Goal: Task Accomplishment & Management: Use online tool/utility

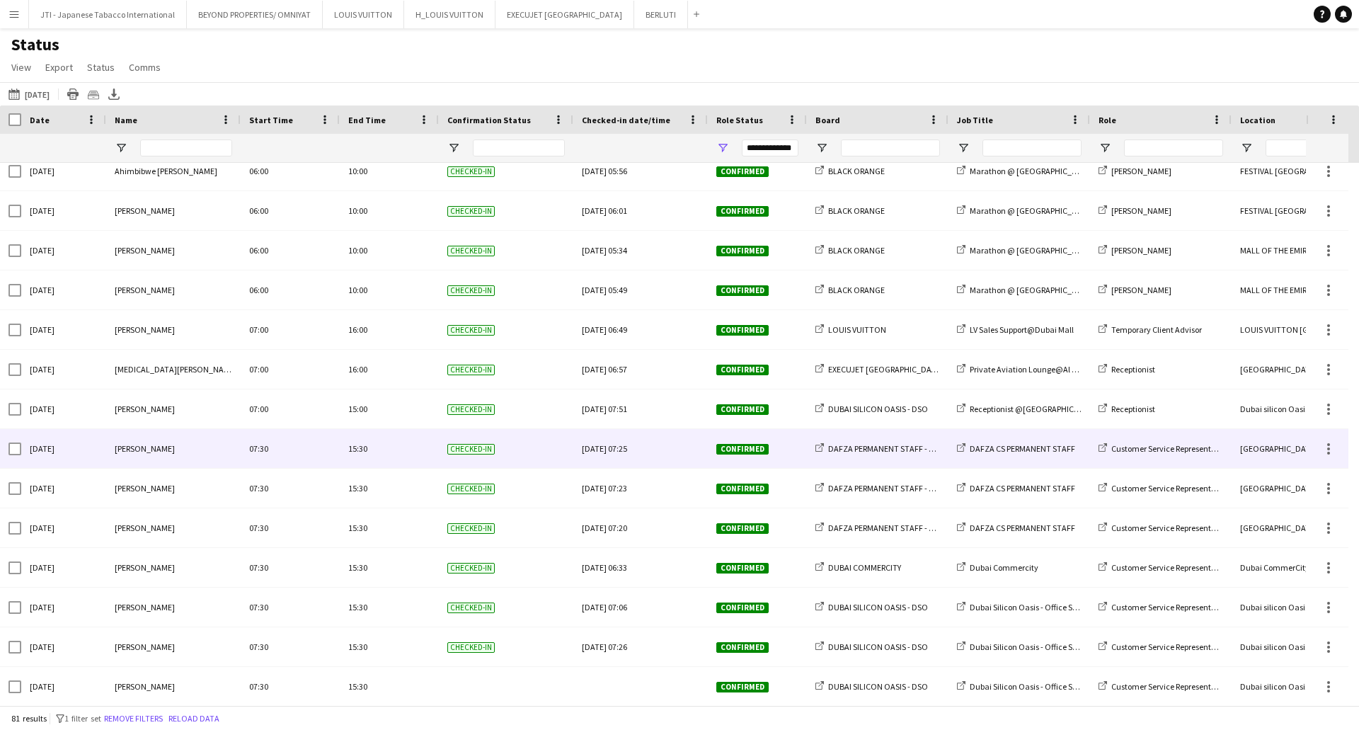
scroll to position [778, 0]
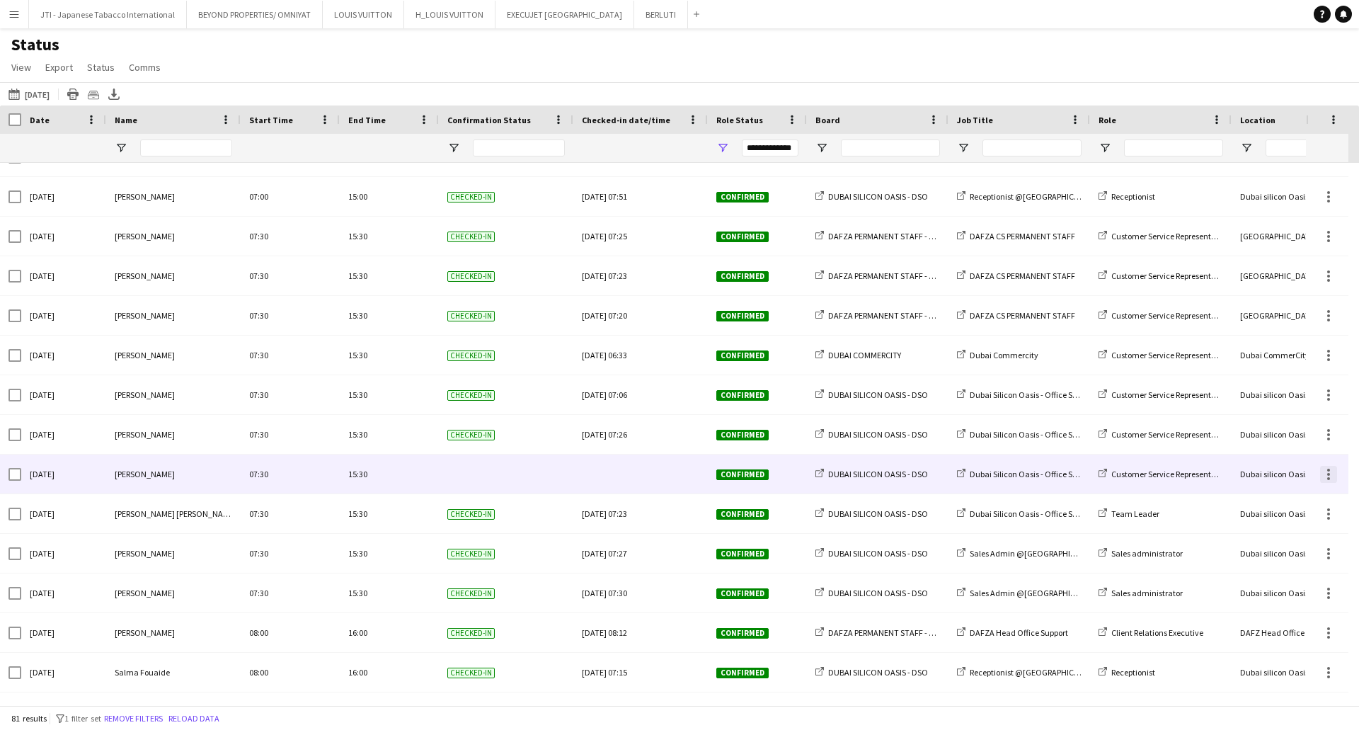
click at [1328, 475] on div at bounding box center [1328, 474] width 3 height 3
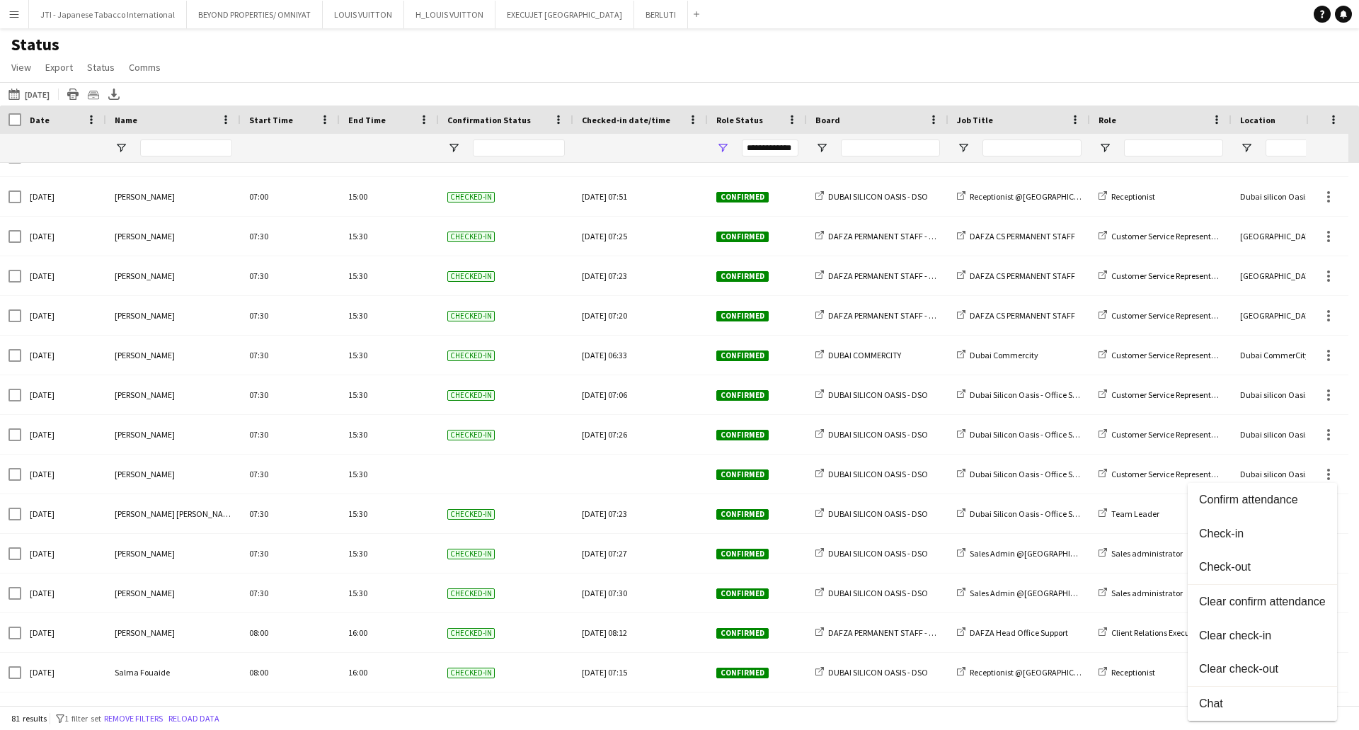
click at [1236, 532] on span "Check-in" at bounding box center [1262, 533] width 127 height 13
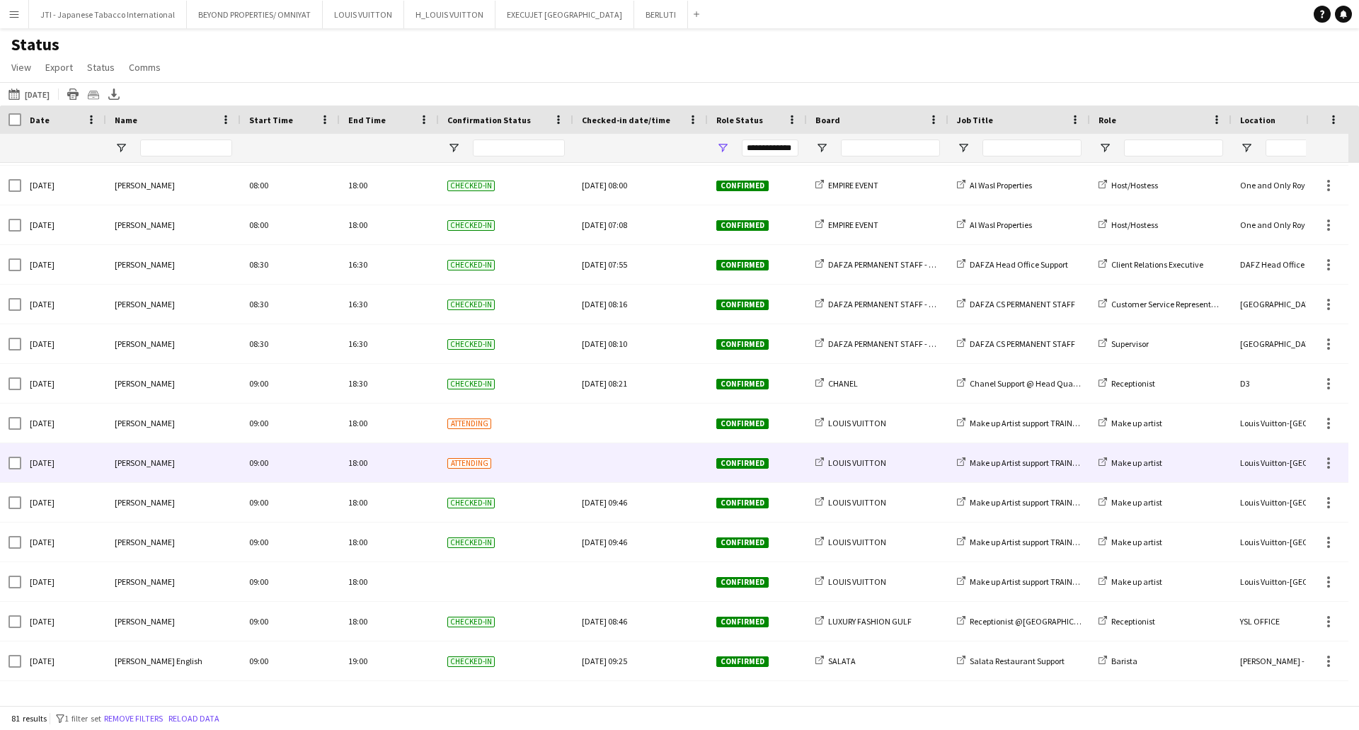
scroll to position [1486, 0]
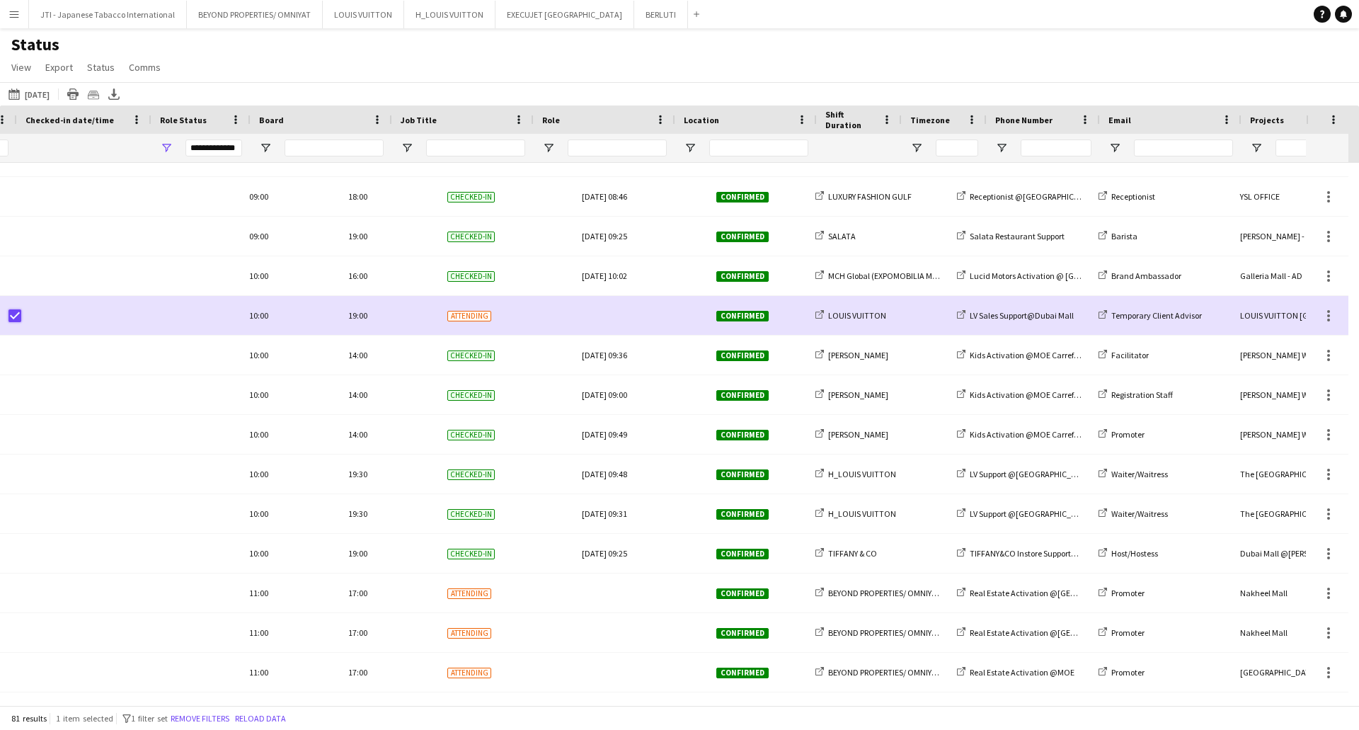
scroll to position [0, 556]
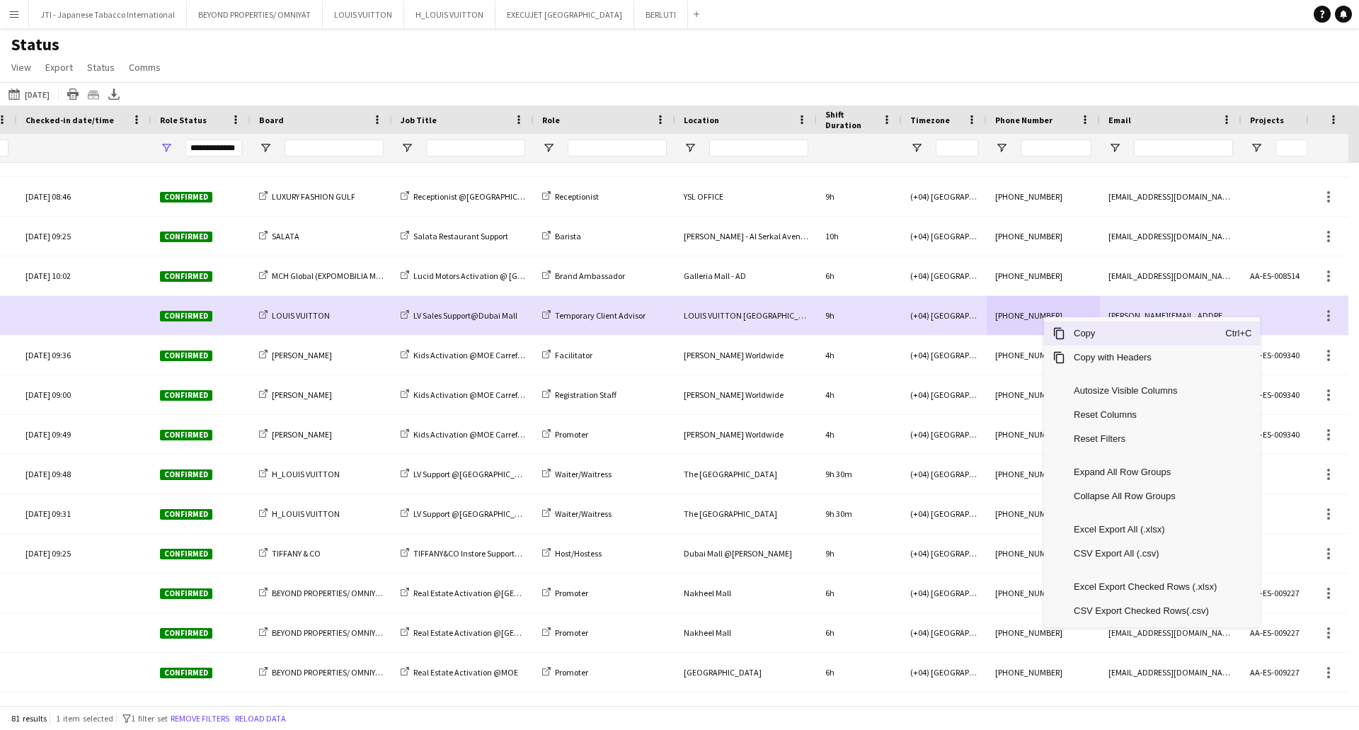
click at [1053, 335] on span "Context Menu" at bounding box center [1058, 333] width 13 height 13
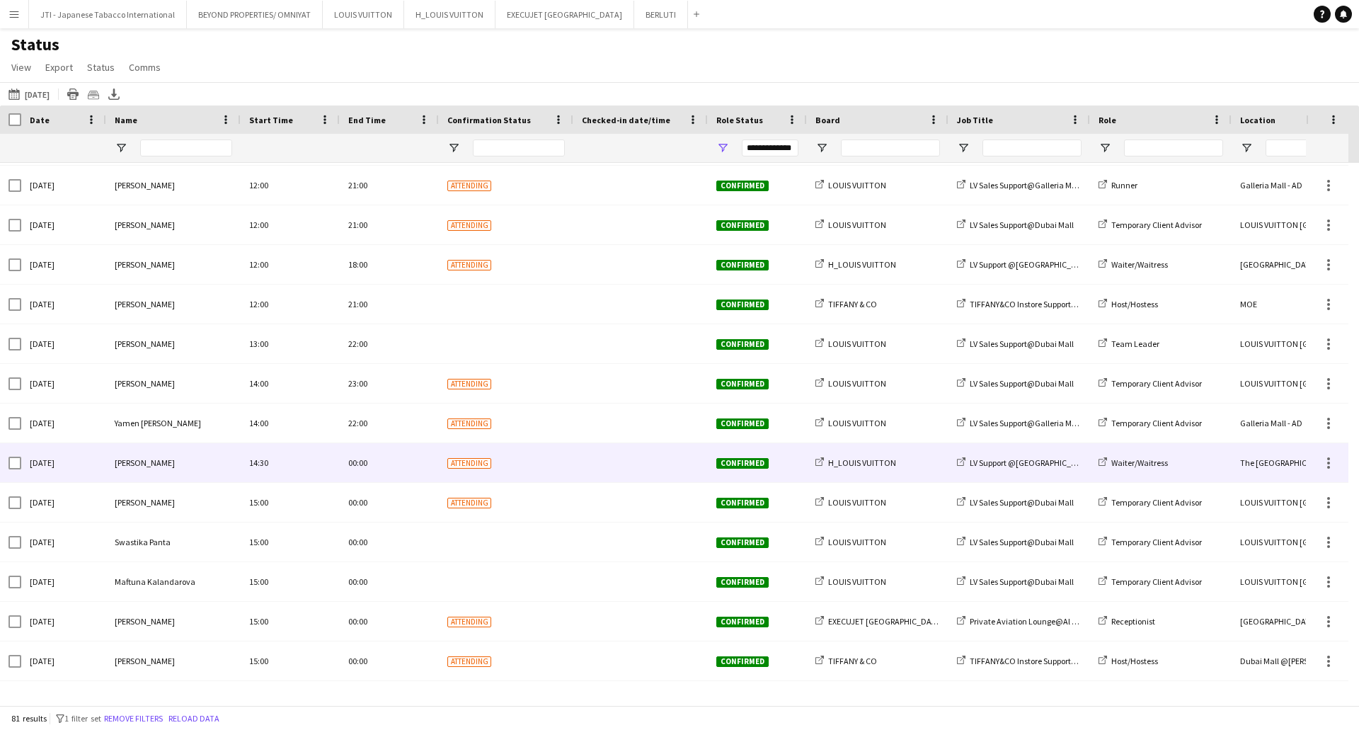
scroll to position [1840, 0]
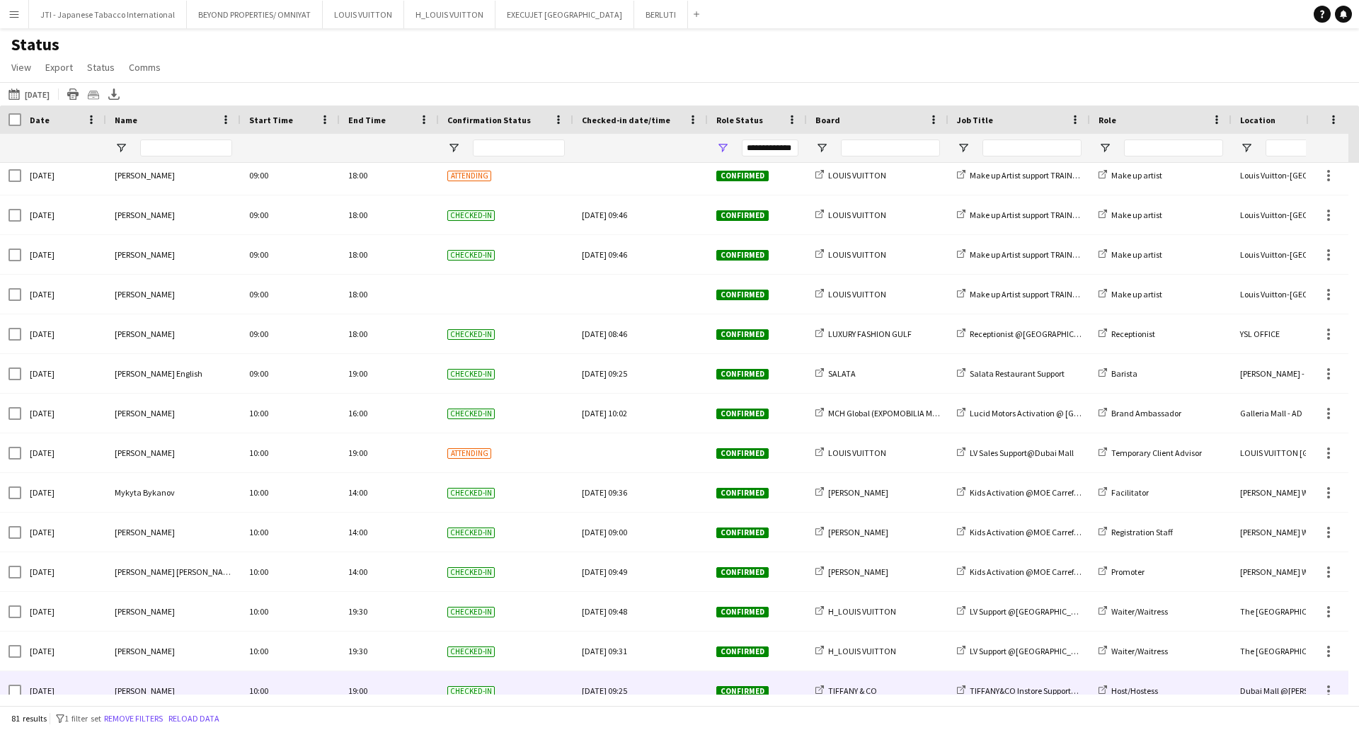
scroll to position [1628, 0]
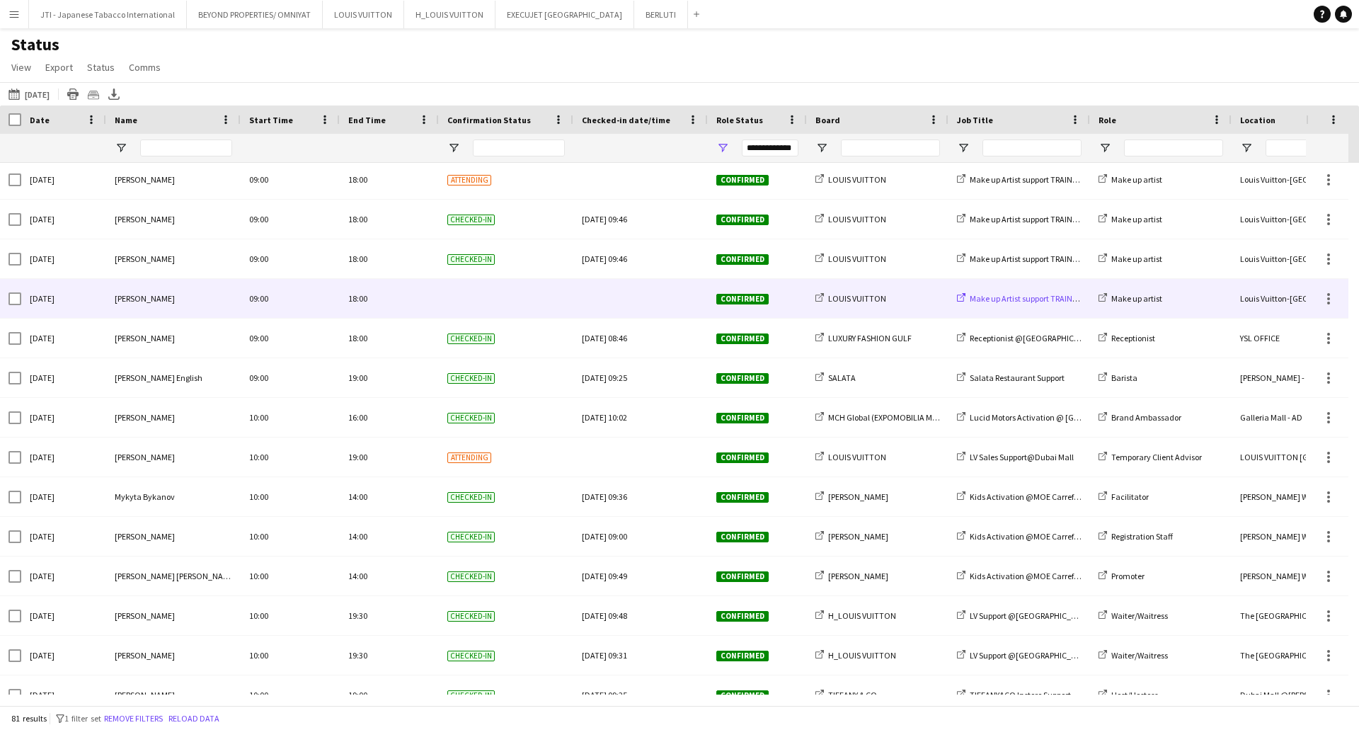
click at [1040, 299] on span "Make up Artist support TRAINING @TDM" at bounding box center [1041, 298] width 142 height 11
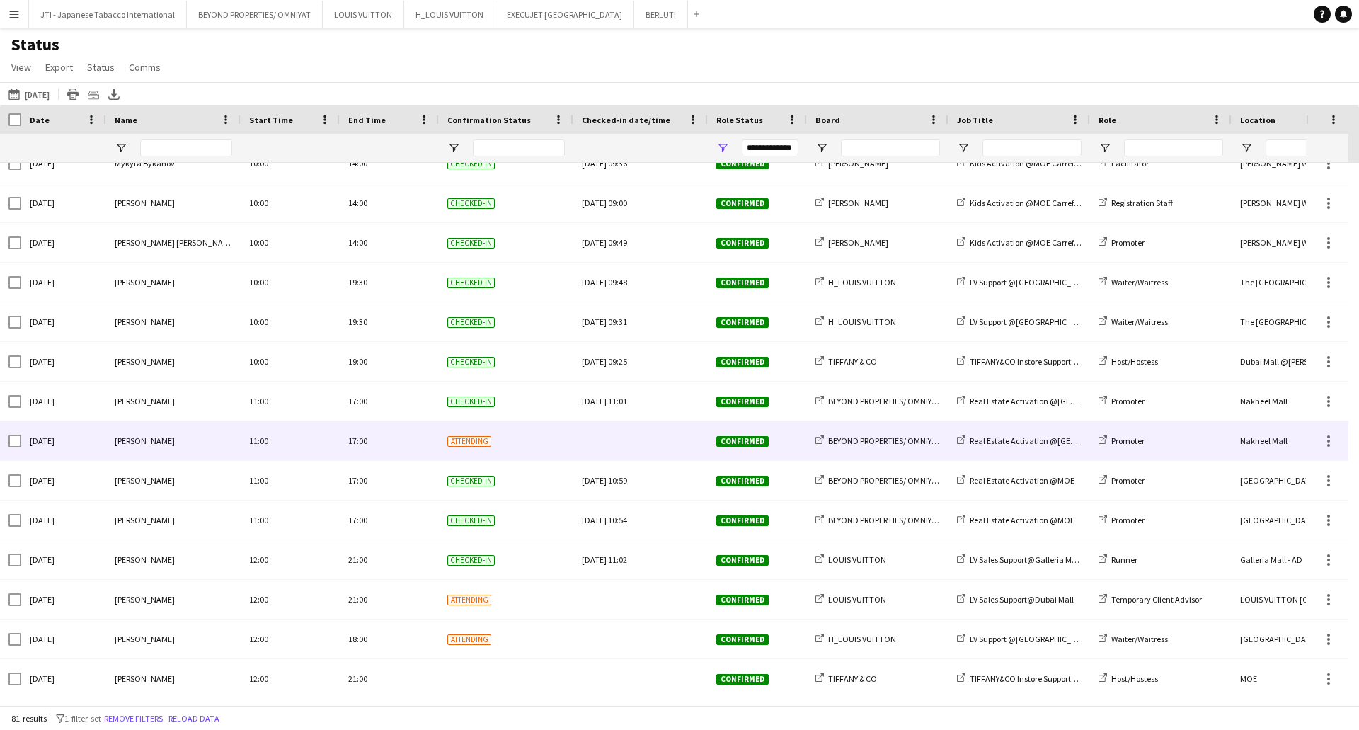
scroll to position [1982, 0]
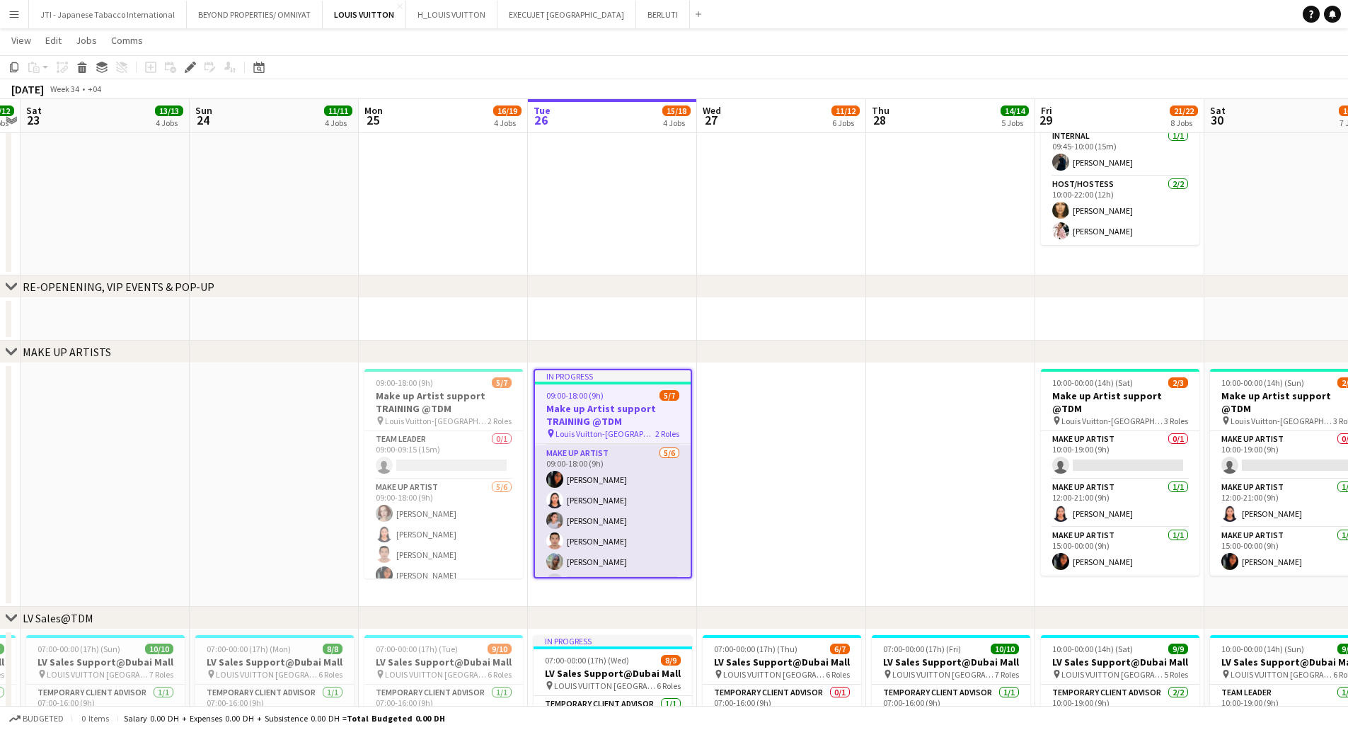
scroll to position [66, 0]
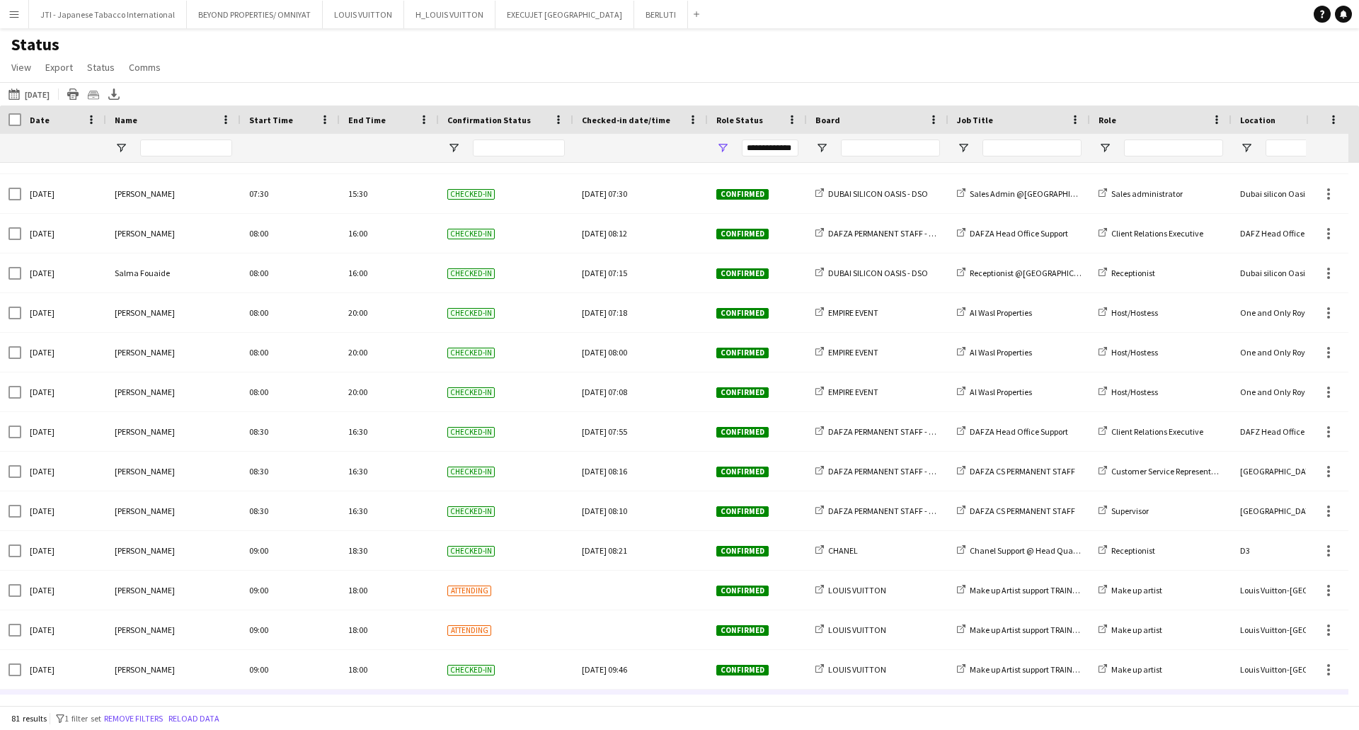
scroll to position [1486, 0]
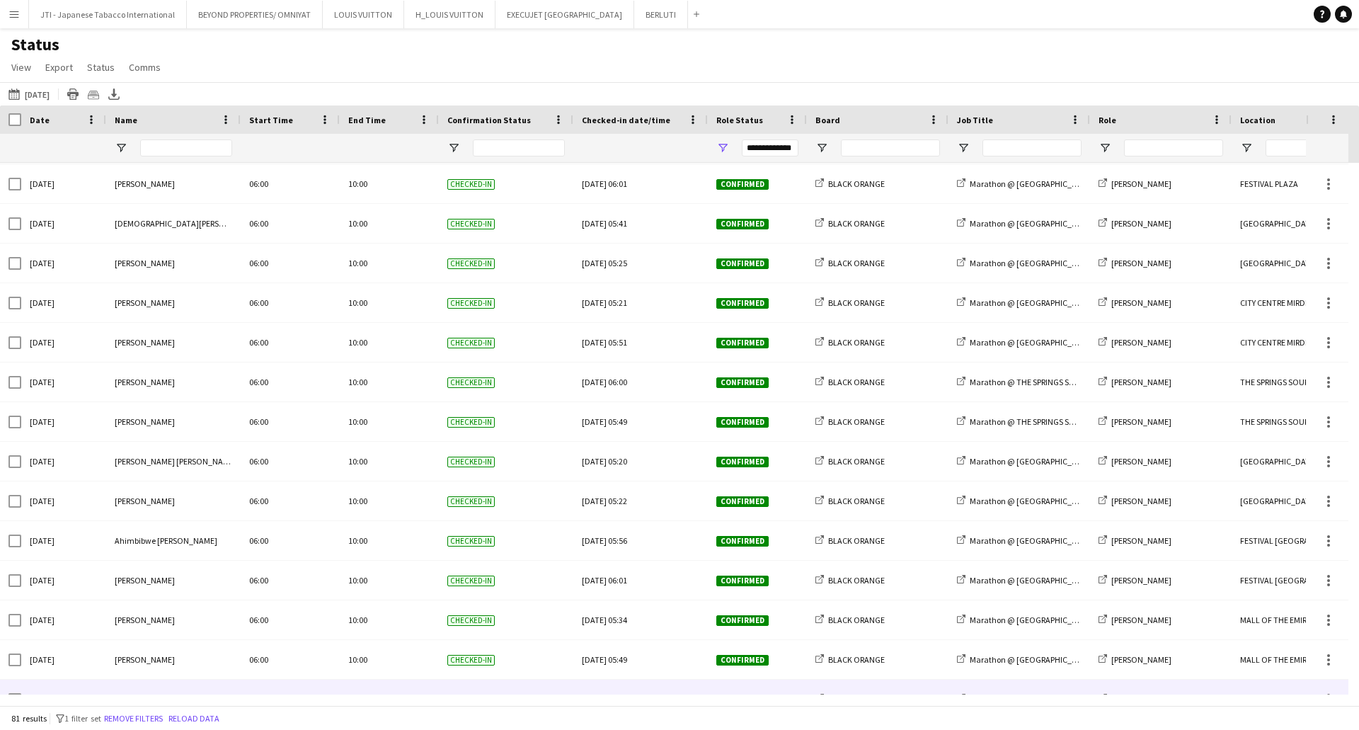
scroll to position [212, 0]
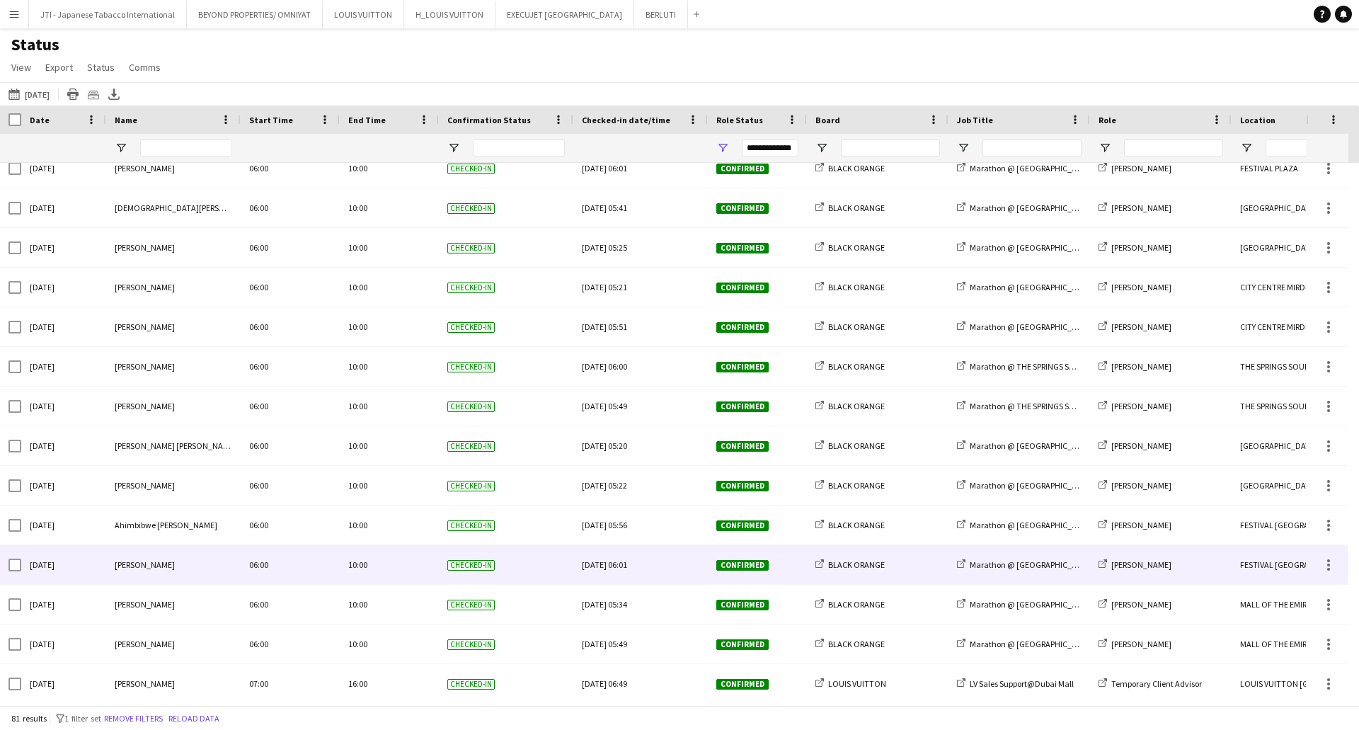
click at [551, 562] on div "Checked-in" at bounding box center [506, 564] width 134 height 39
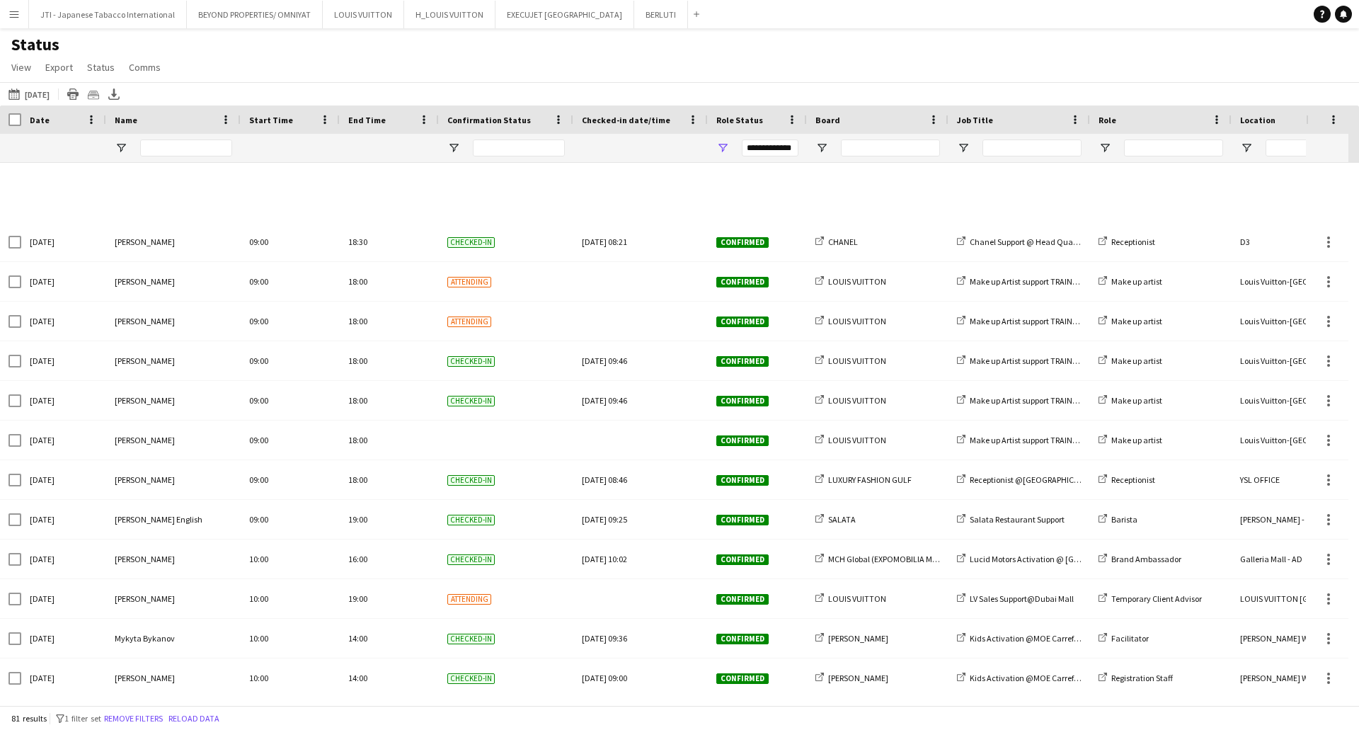
scroll to position [1982, 0]
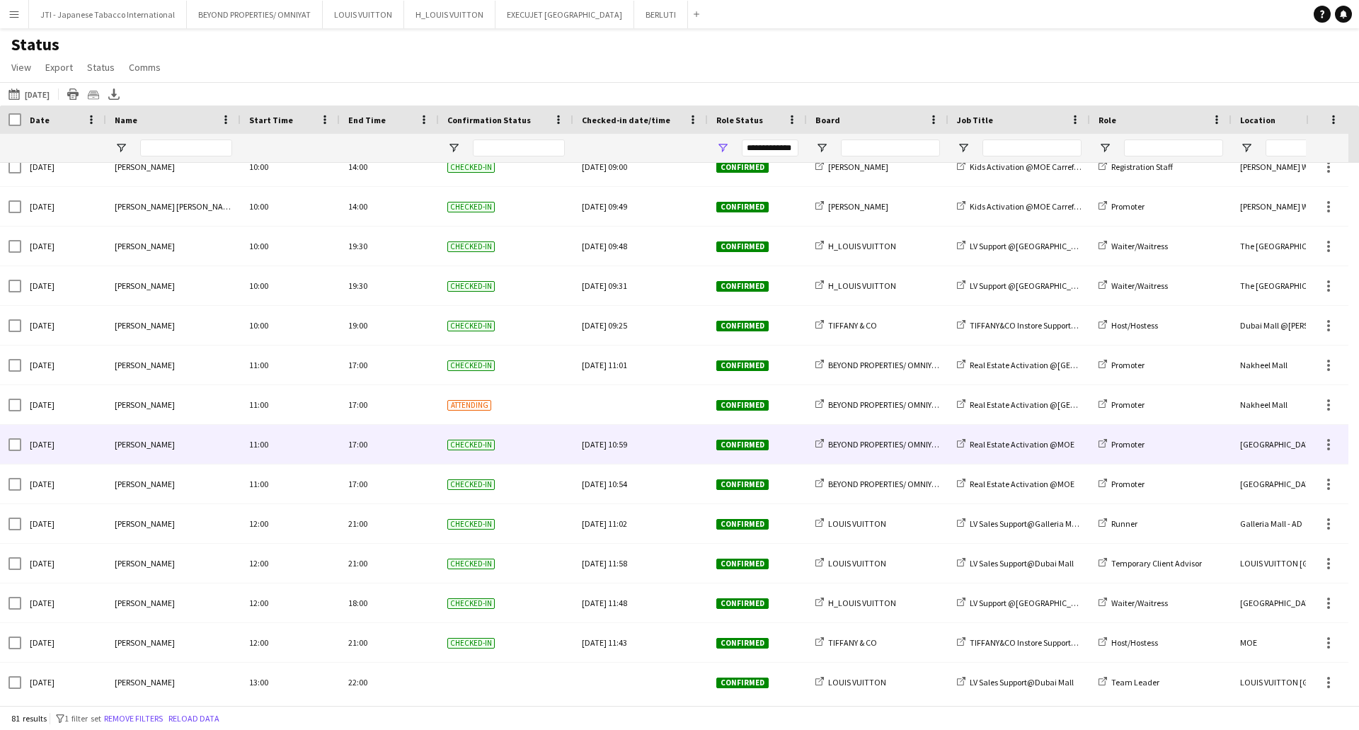
scroll to position [2052, 0]
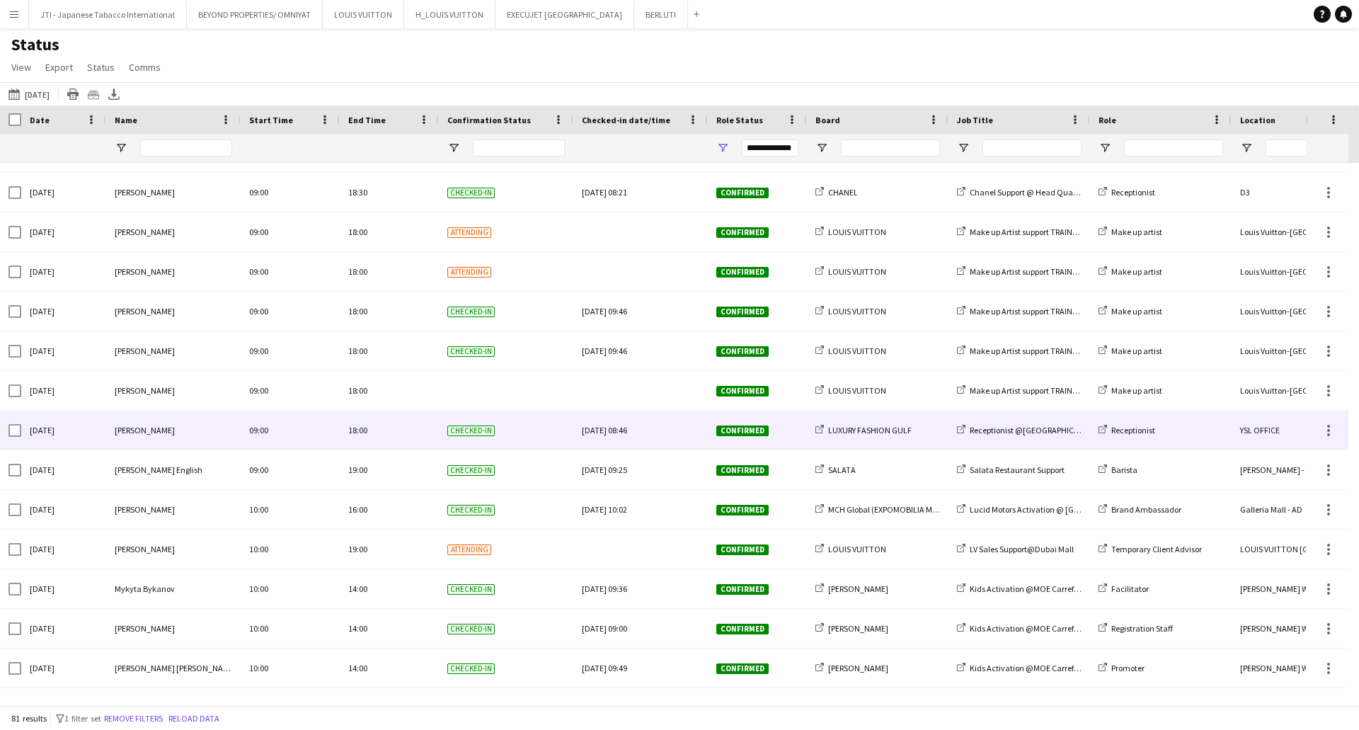
scroll to position [1557, 0]
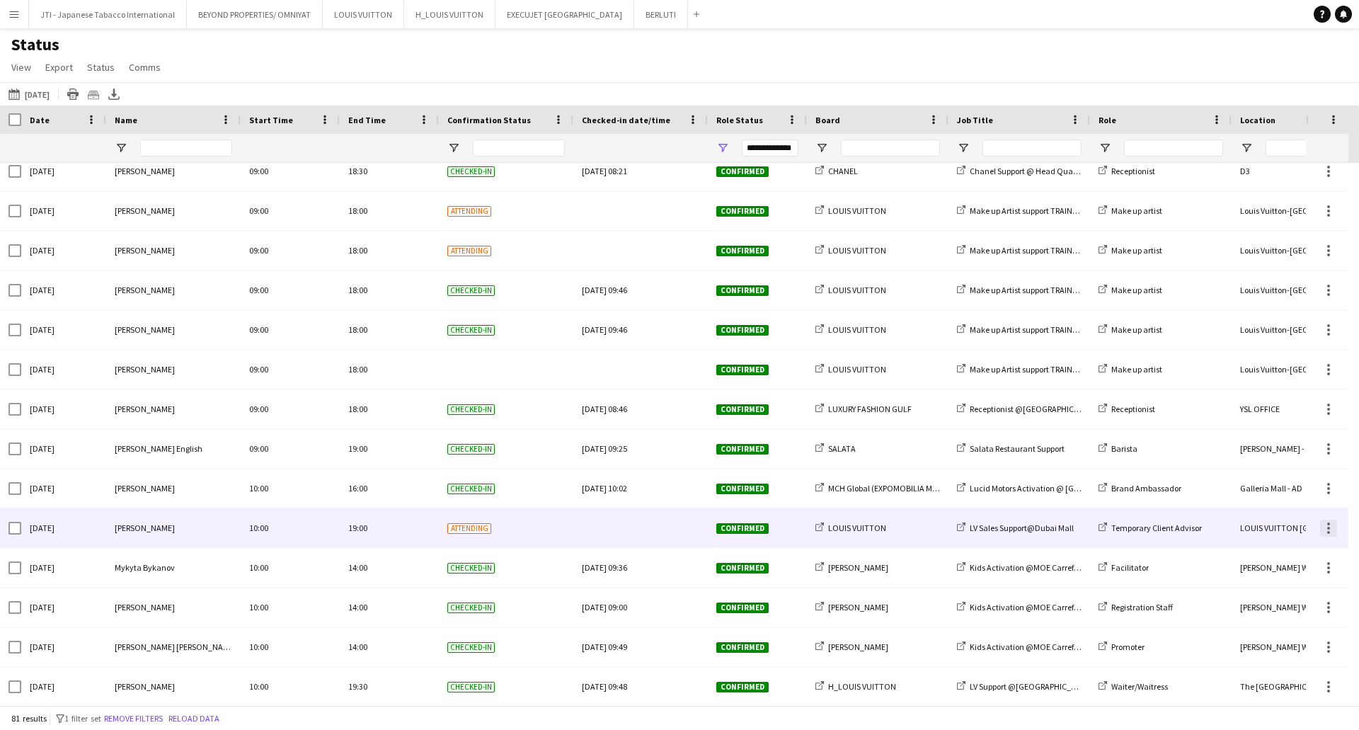
click at [1328, 527] on div at bounding box center [1328, 528] width 3 height 3
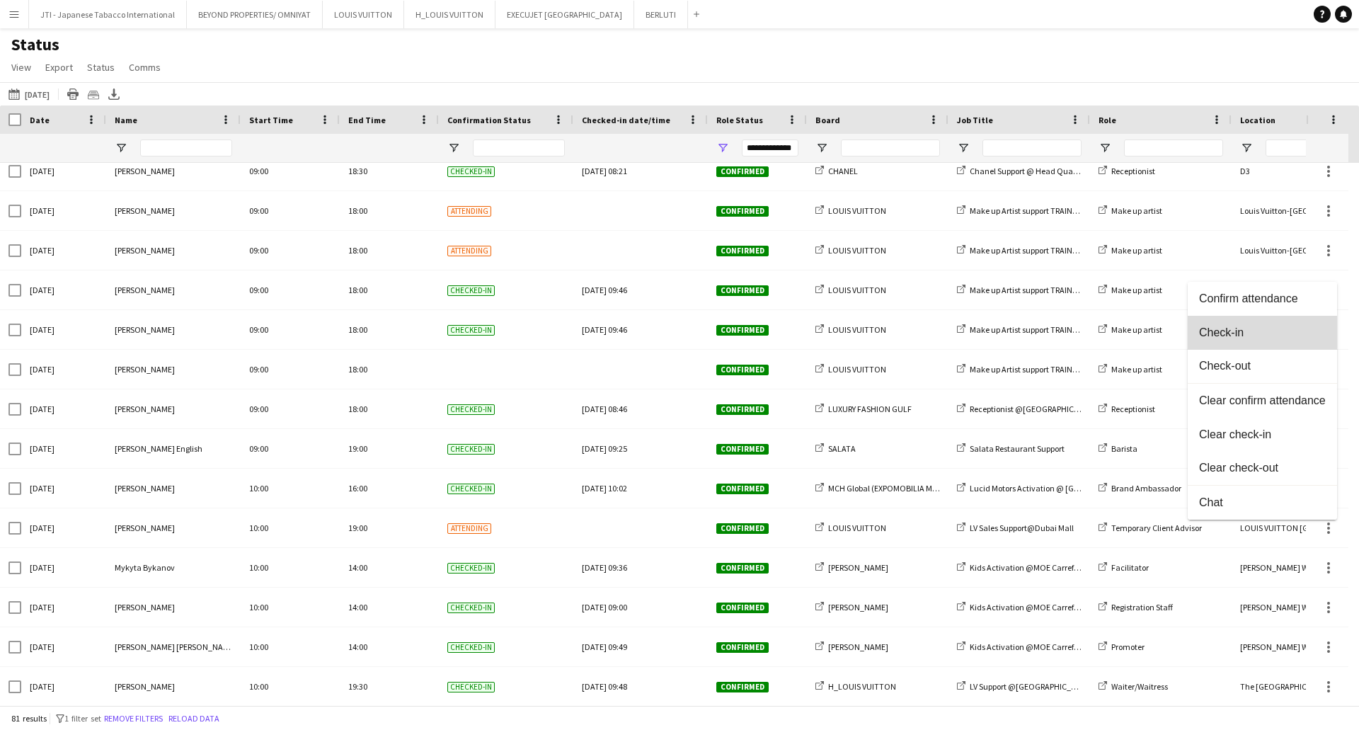
click at [1245, 335] on span "Check-in" at bounding box center [1262, 332] width 127 height 13
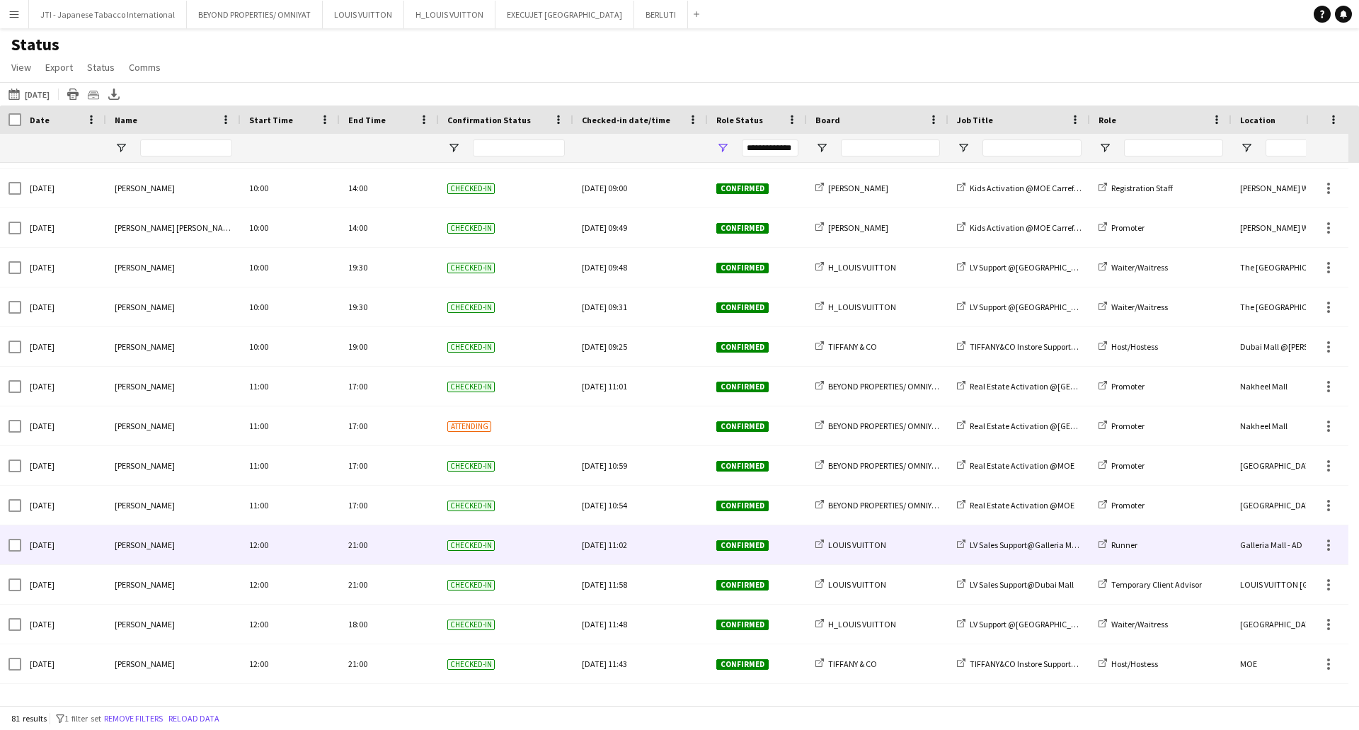
scroll to position [2194, 0]
